Goal: Information Seeking & Learning: Find specific fact

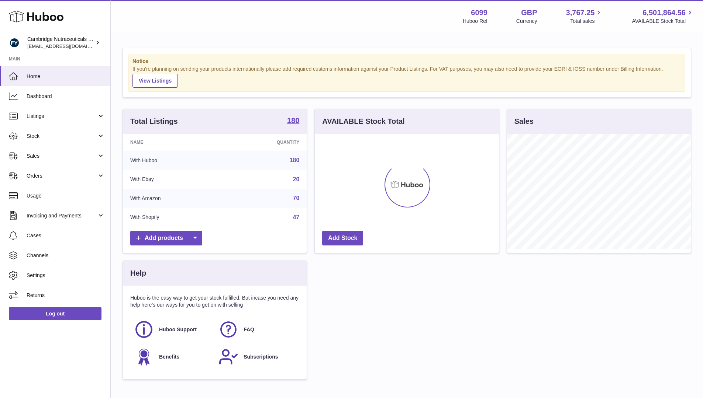
scroll to position [115, 184]
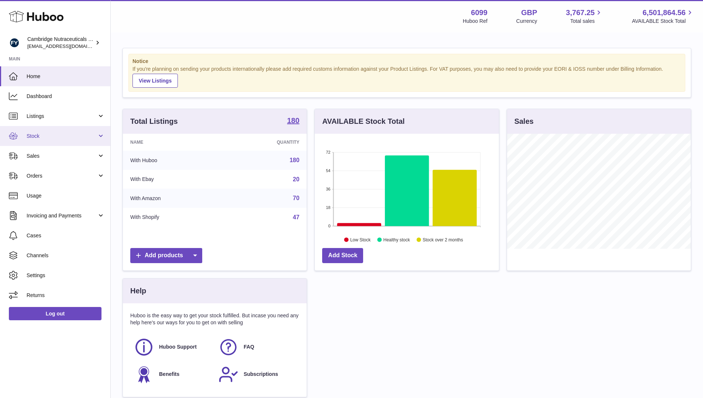
click at [70, 136] on span "Stock" at bounding box center [62, 136] width 70 height 7
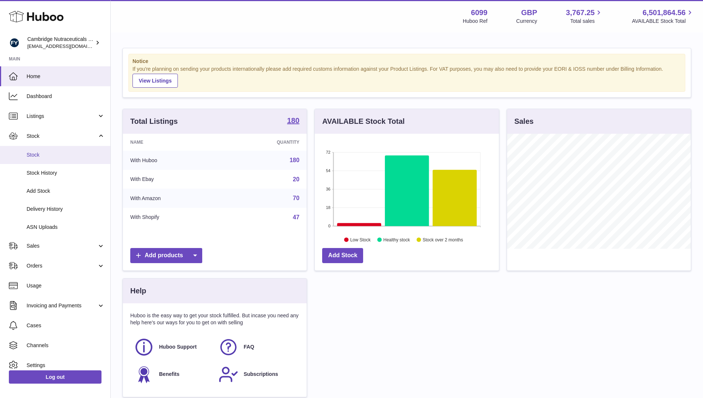
click at [58, 154] on span "Stock" at bounding box center [66, 155] width 78 height 7
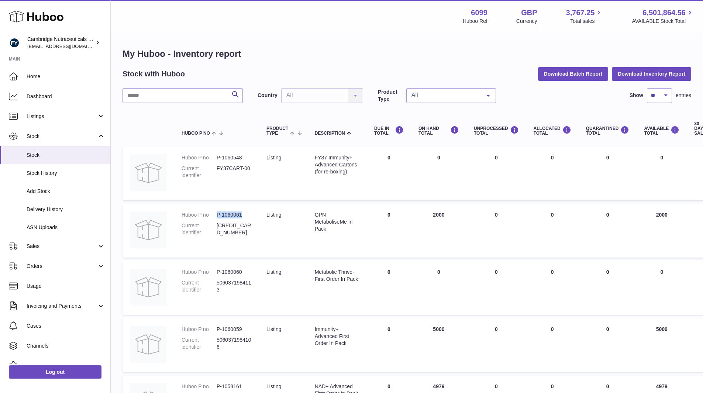
drag, startPoint x: 242, startPoint y: 213, endPoint x: 219, endPoint y: 212, distance: 22.5
click at [219, 212] on dd "P-1060061" at bounding box center [234, 214] width 35 height 7
copy dd "-1060061"
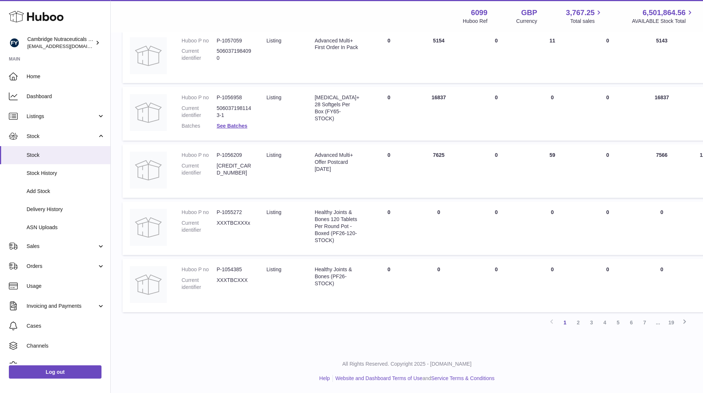
scroll to position [406, 0]
click at [578, 322] on link "2" at bounding box center [577, 322] width 13 height 13
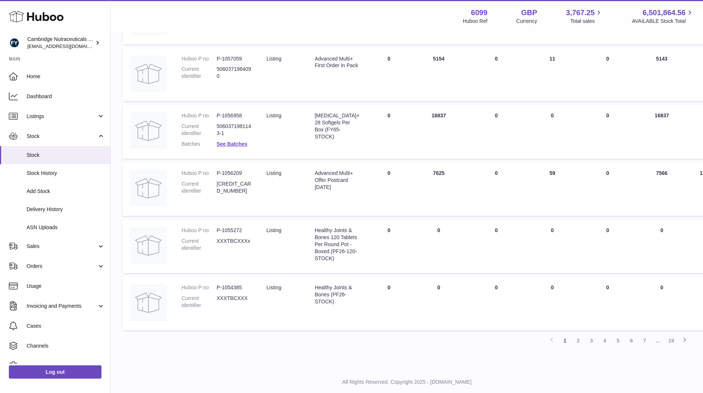
scroll to position [406, 0]
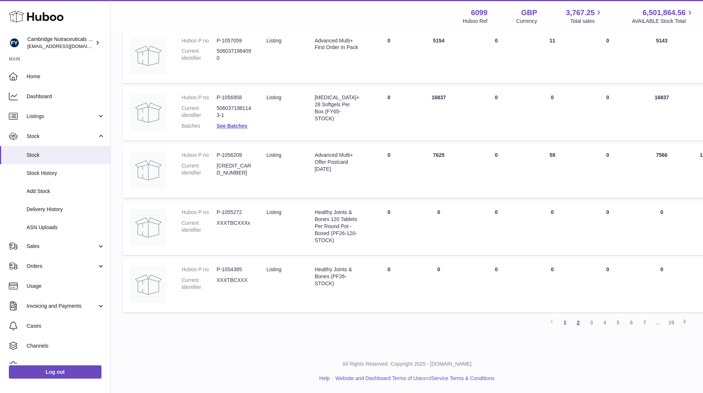
click at [577, 320] on link "2" at bounding box center [577, 322] width 13 height 13
click at [685, 319] on icon at bounding box center [684, 321] width 9 height 9
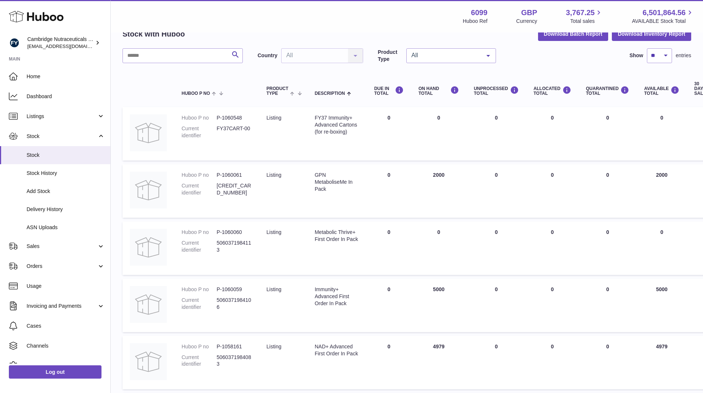
scroll to position [0, 0]
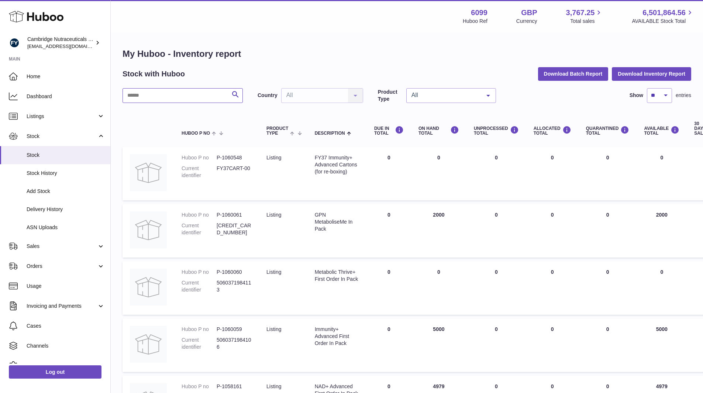
click at [173, 97] on input "text" at bounding box center [182, 95] width 120 height 15
type input "*******"
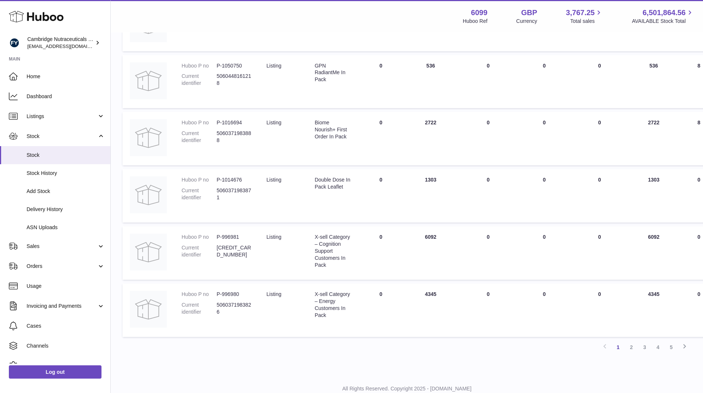
scroll to position [384, 0]
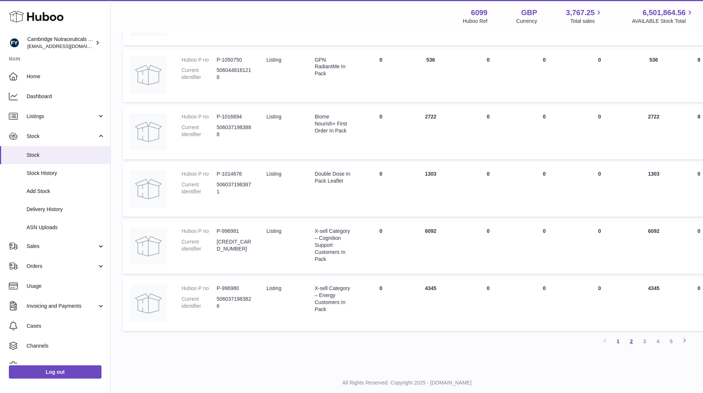
click at [631, 340] on link "2" at bounding box center [631, 341] width 13 height 13
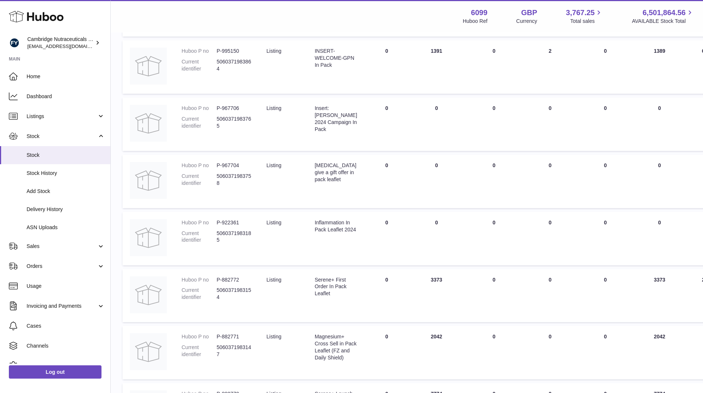
scroll to position [188, 0]
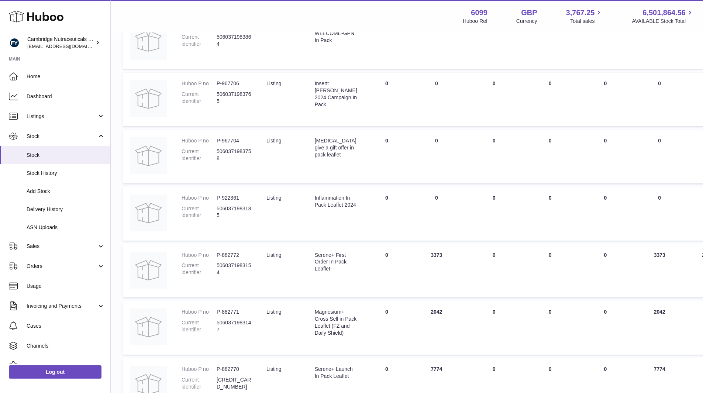
click at [336, 319] on div "Magnesium+ Cross Sell in Pack Leaflet (FZ and Daily Shield)" at bounding box center [336, 322] width 42 height 28
click at [349, 327] on div "Magnesium+ Cross Sell in Pack Leaflet (FZ and Daily Shield)" at bounding box center [336, 322] width 42 height 28
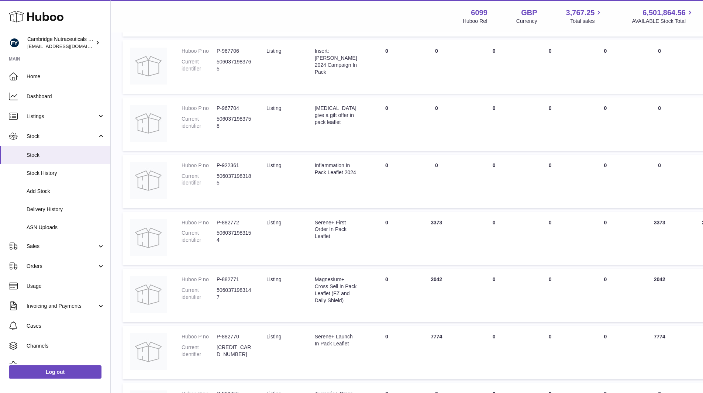
scroll to position [222, 0]
drag, startPoint x: 331, startPoint y: 352, endPoint x: 314, endPoint y: 336, distance: 23.0
click at [314, 336] on td "Description Serene+ Launch In Pack Leaflet" at bounding box center [335, 351] width 57 height 53
copy div "Serene+ Launch In Pack Leaflet"
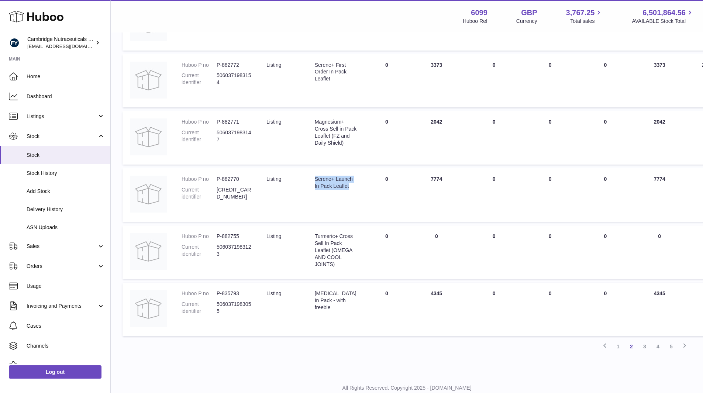
scroll to position [379, 0]
click at [322, 304] on div "Vitamin D In Pack - with freebie" at bounding box center [336, 300] width 42 height 21
copy tr "Vitamin D In Pack - with freebie"
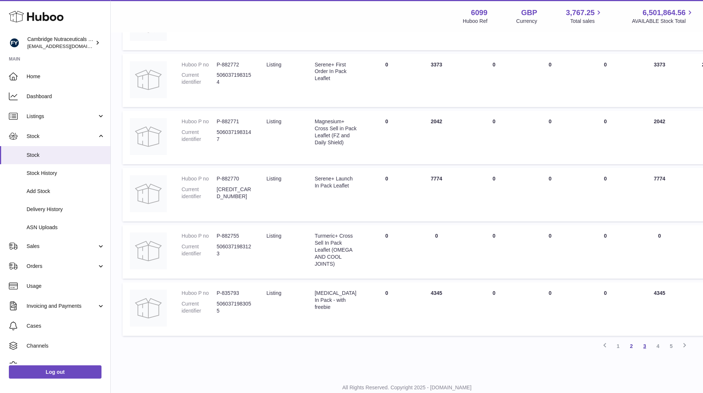
click at [647, 346] on link "3" at bounding box center [644, 345] width 13 height 13
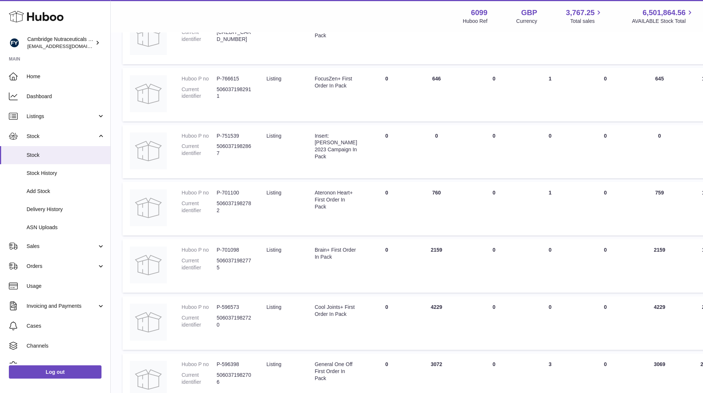
scroll to position [366, 0]
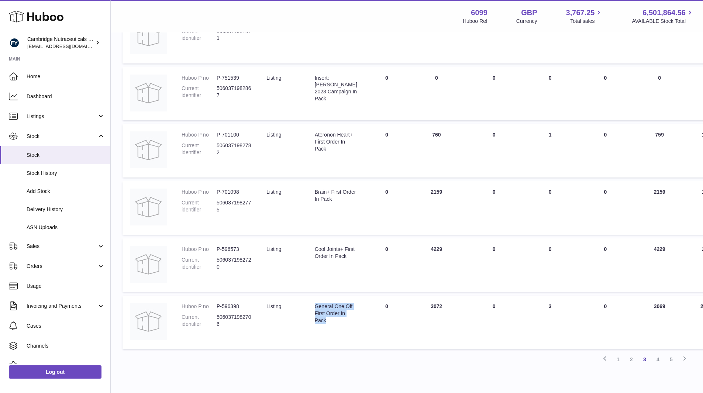
drag, startPoint x: 339, startPoint y: 325, endPoint x: 315, endPoint y: 307, distance: 29.0
click at [315, 307] on td "Description General One Off First Order In Pack" at bounding box center [335, 321] width 57 height 53
copy div "General One Off First Order In Pack"
click at [426, 337] on td "ON HAND Total 3072" at bounding box center [436, 321] width 55 height 53
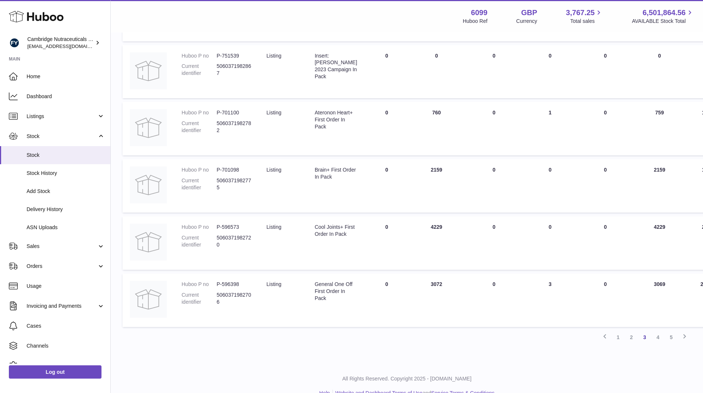
scroll to position [402, 0]
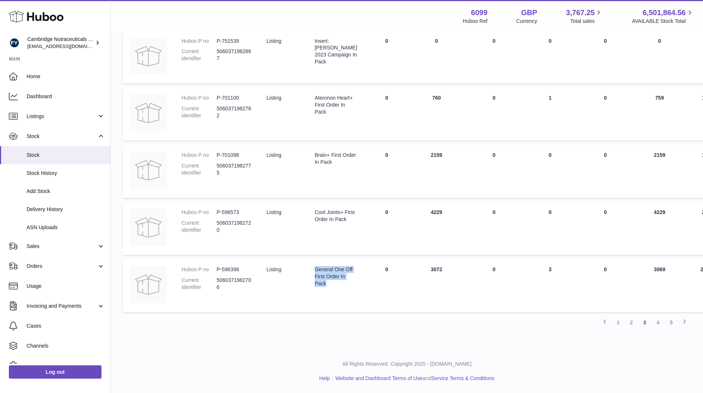
drag, startPoint x: 335, startPoint y: 285, endPoint x: 314, endPoint y: 269, distance: 26.6
click at [314, 269] on td "Description General One Off First Order In Pack" at bounding box center [335, 285] width 57 height 53
copy div "General One Off First Order In Pack"
click at [657, 321] on link "4" at bounding box center [657, 322] width 13 height 13
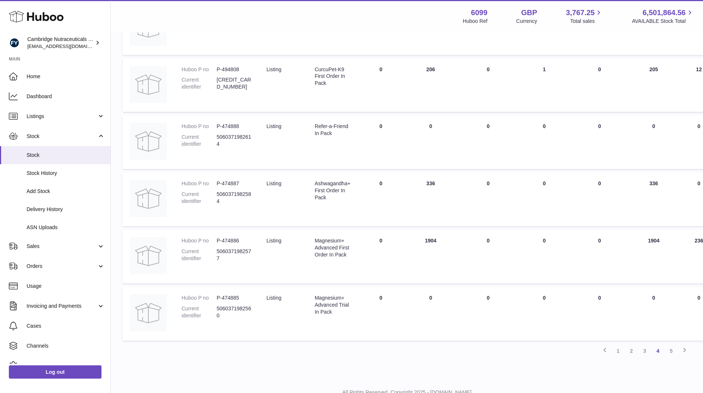
scroll to position [378, 0]
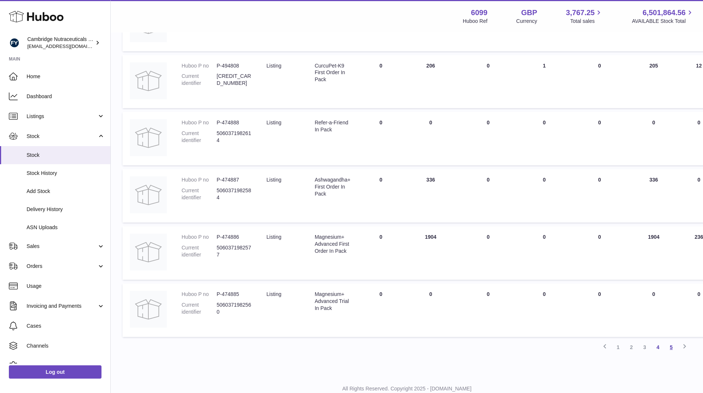
click at [671, 346] on link "5" at bounding box center [670, 346] width 13 height 13
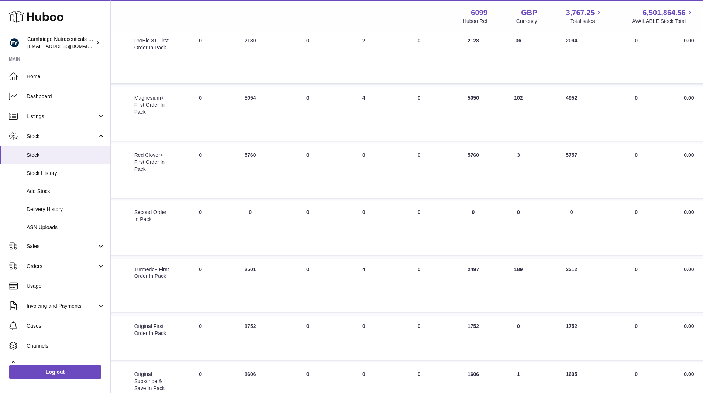
scroll to position [176, 180]
click at [151, 327] on div "Original First Order In Pack" at bounding box center [152, 328] width 37 height 14
click at [166, 333] on div "Original First Order In Pack" at bounding box center [152, 328] width 37 height 14
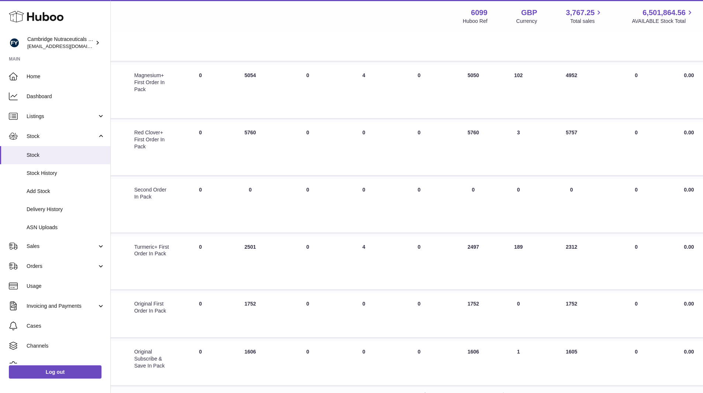
scroll to position [198, 180]
drag, startPoint x: 169, startPoint y: 365, endPoint x: 134, endPoint y: 350, distance: 37.8
click at [134, 350] on td "Description Original Subscribe & Save In Pack" at bounding box center [152, 362] width 51 height 44
copy div "Original Subscribe & Save In Pack"
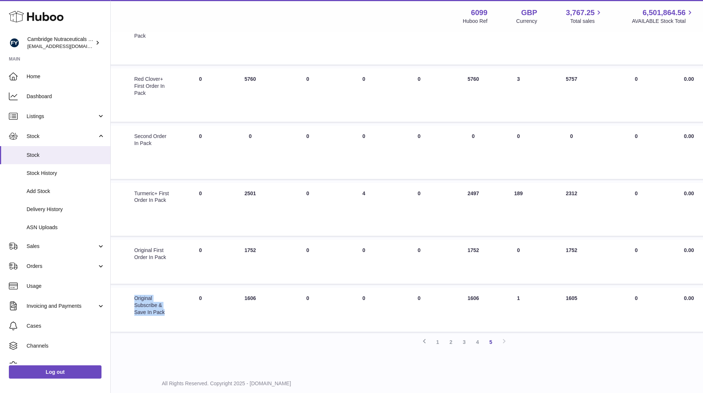
scroll to position [270, 180]
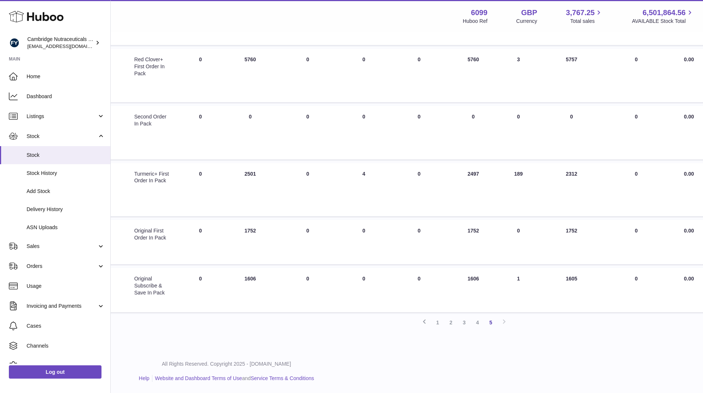
click at [502, 321] on div "Previous 1 2 3 4 5 Next" at bounding box center [226, 322] width 568 height 13
click at [438, 321] on link "1" at bounding box center [437, 322] width 13 height 13
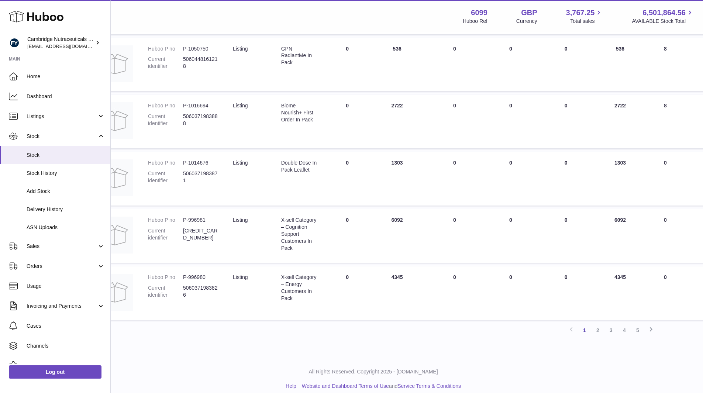
scroll to position [402, 34]
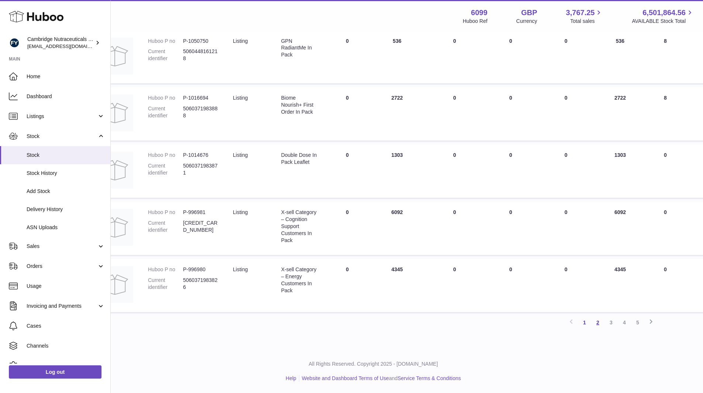
click at [598, 322] on link "2" at bounding box center [597, 322] width 13 height 13
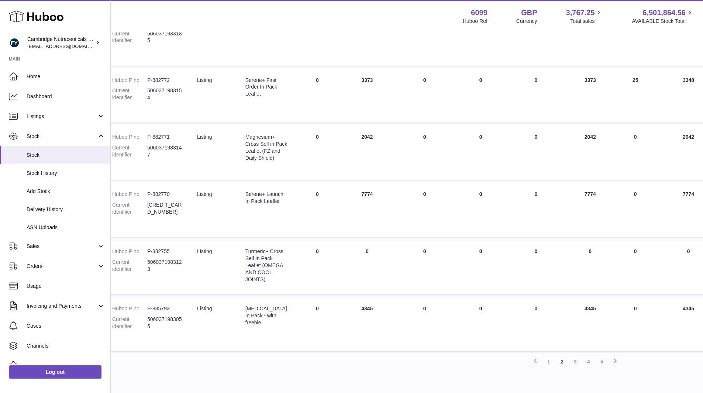
scroll to position [374, 69]
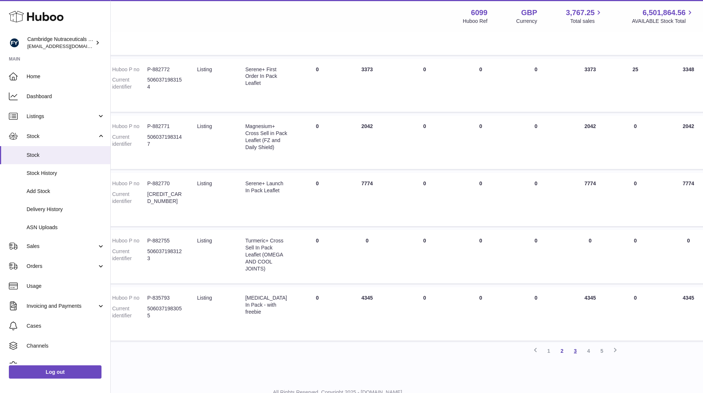
click at [575, 350] on link "3" at bounding box center [574, 350] width 13 height 13
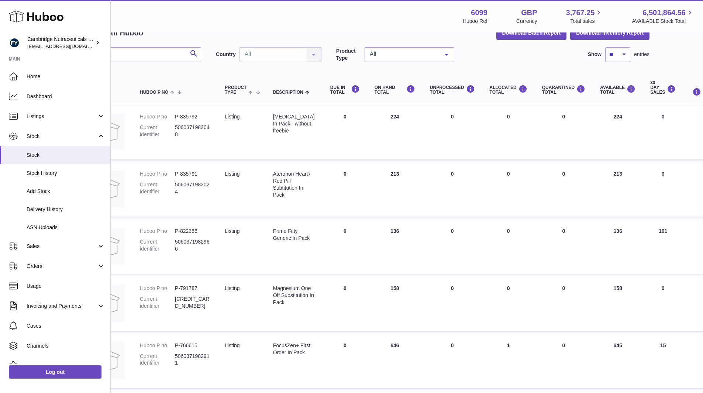
scroll to position [44, 42]
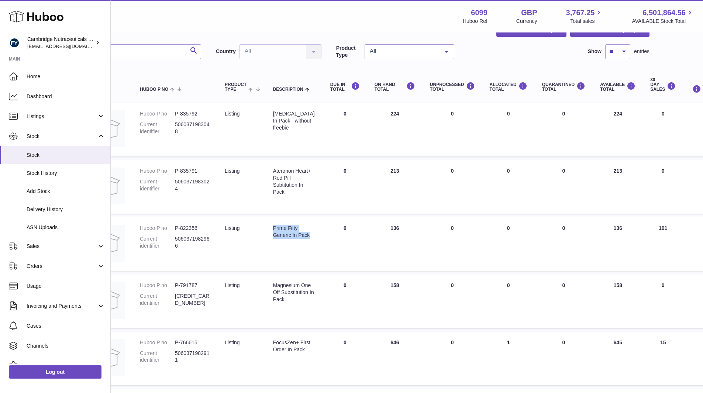
drag, startPoint x: 312, startPoint y: 233, endPoint x: 274, endPoint y: 229, distance: 37.9
click at [274, 229] on td "Description Prime Fifty Generic In Pack" at bounding box center [294, 243] width 57 height 53
copy div "Prime Fifty Generic In Pack"
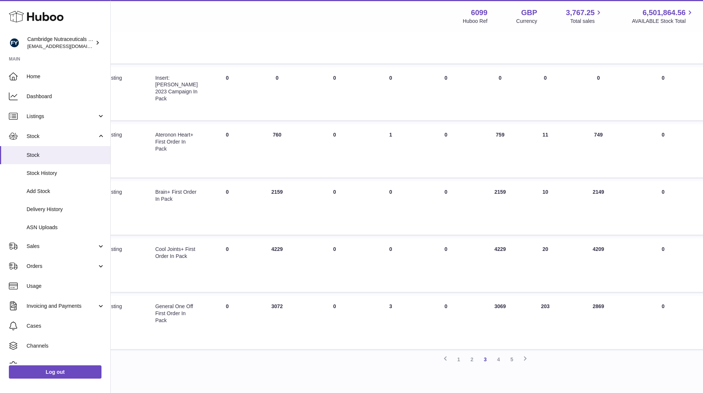
scroll to position [366, 159]
click at [497, 358] on link "4" at bounding box center [498, 358] width 13 height 13
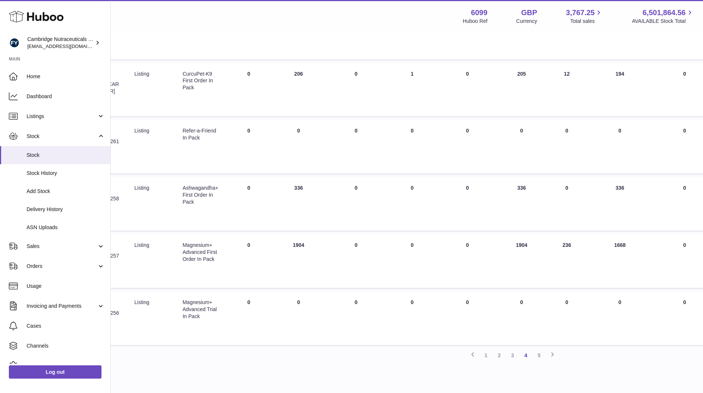
scroll to position [402, 132]
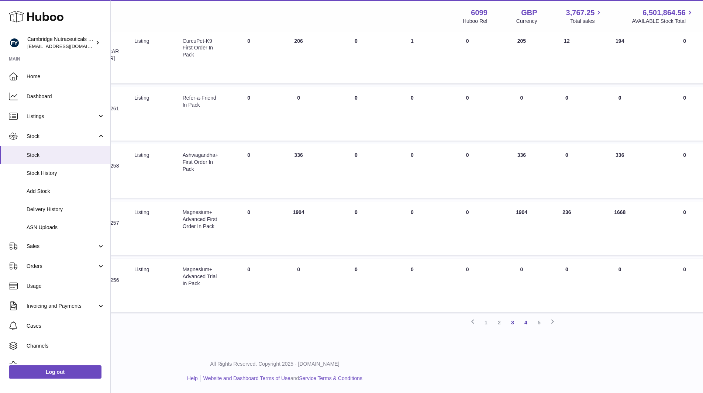
click at [514, 322] on link "3" at bounding box center [512, 322] width 13 height 13
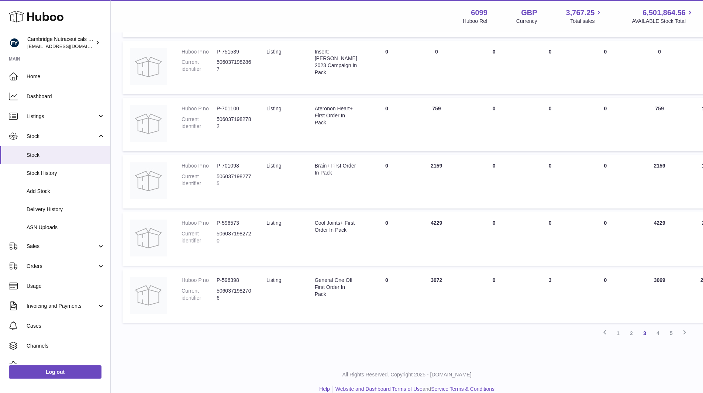
scroll to position [402, 0]
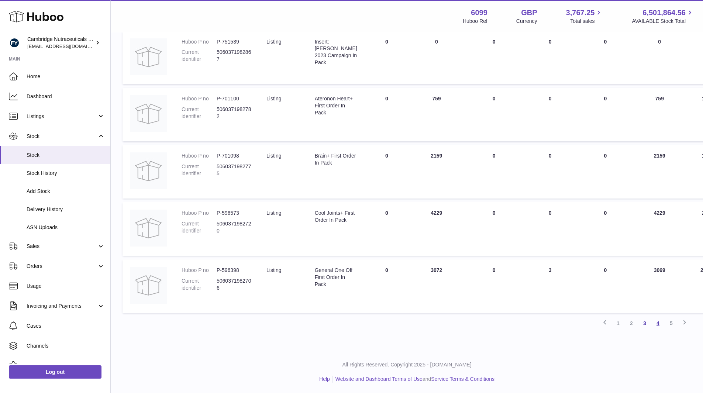
click at [658, 322] on link "4" at bounding box center [657, 322] width 13 height 13
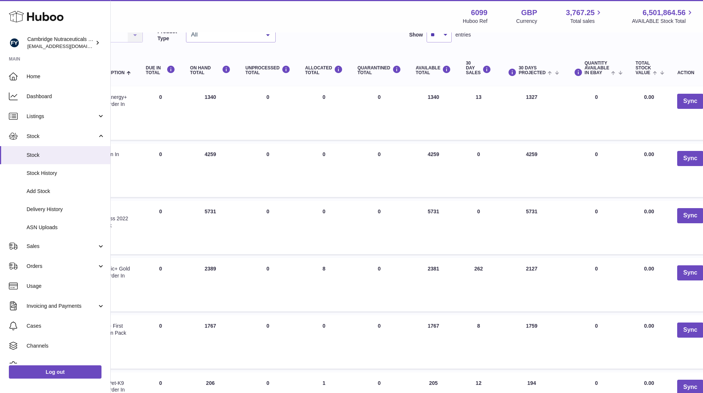
scroll to position [60, 229]
